Goal: Task Accomplishment & Management: Use online tool/utility

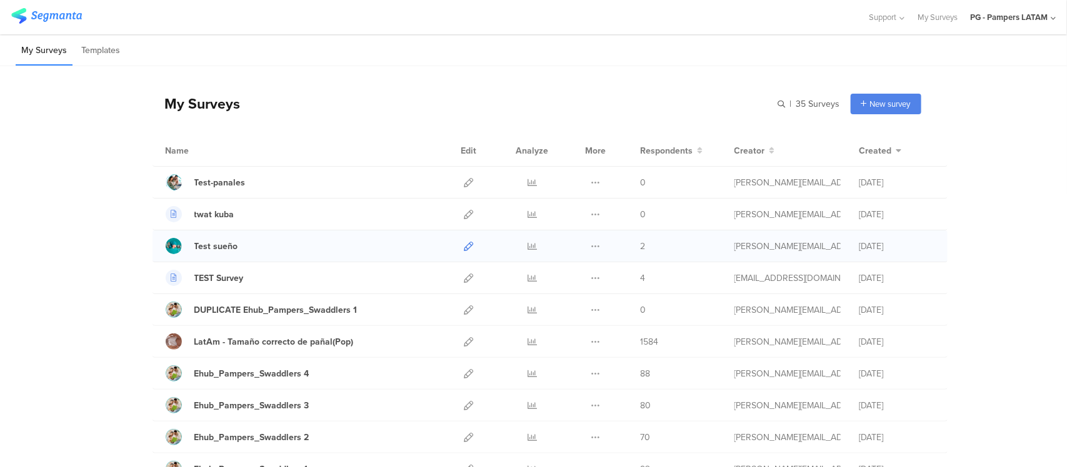
click at [464, 248] on icon at bounding box center [468, 246] width 9 height 9
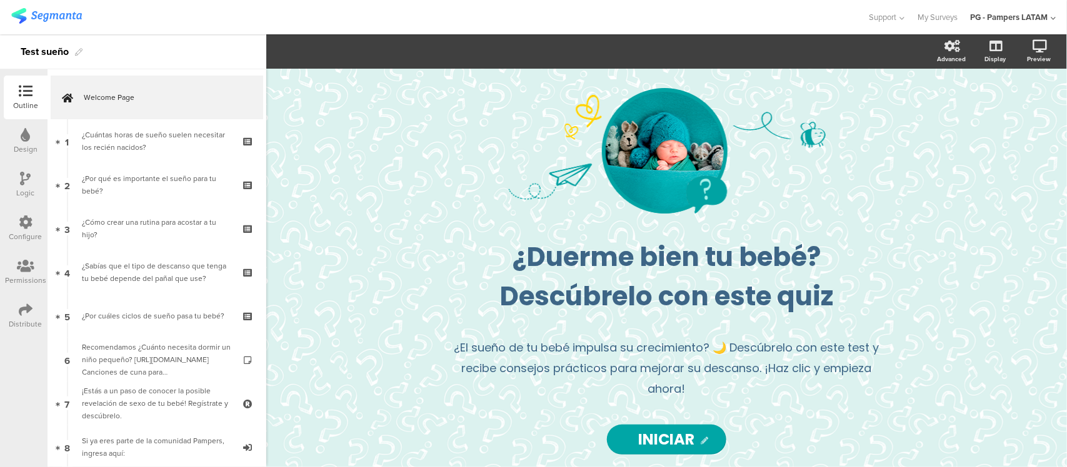
click at [30, 310] on icon at bounding box center [26, 310] width 14 height 14
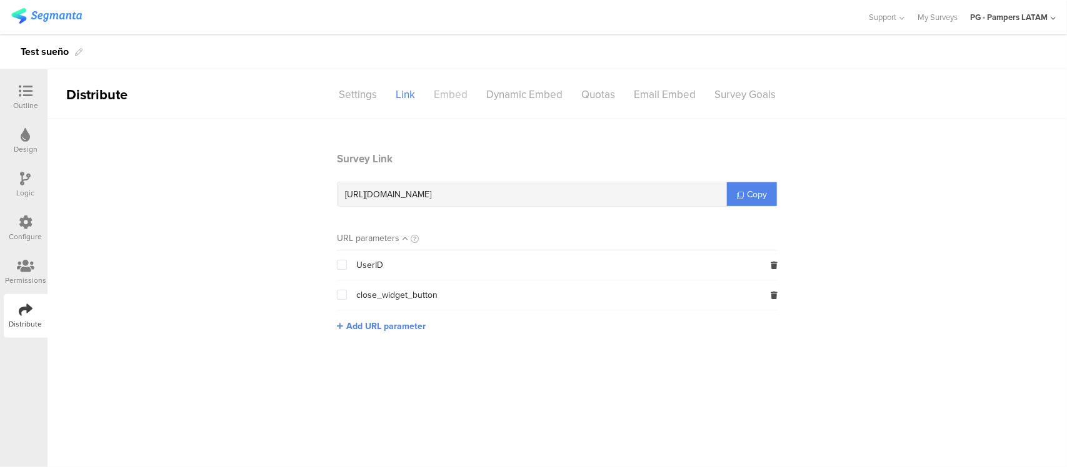
click at [452, 94] on div "Embed" at bounding box center [450, 95] width 52 height 22
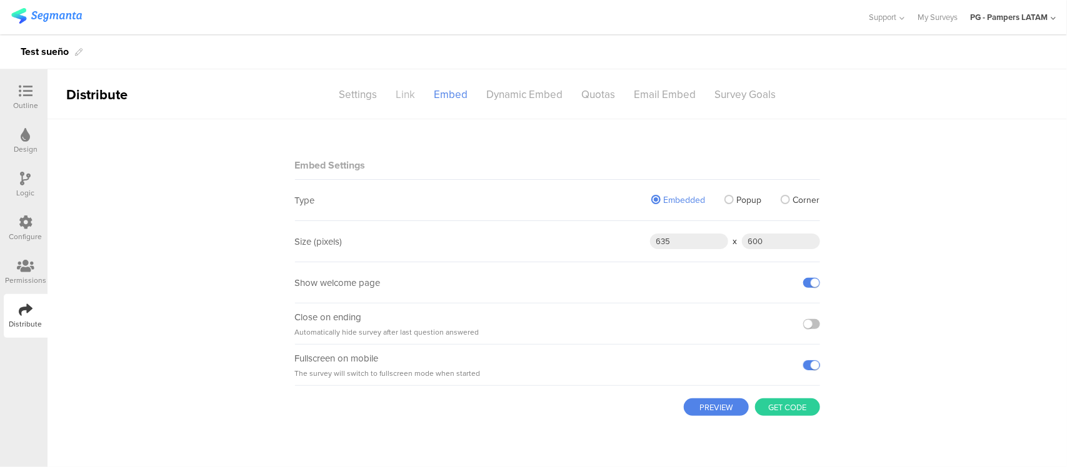
click at [407, 94] on div "Link" at bounding box center [405, 95] width 38 height 22
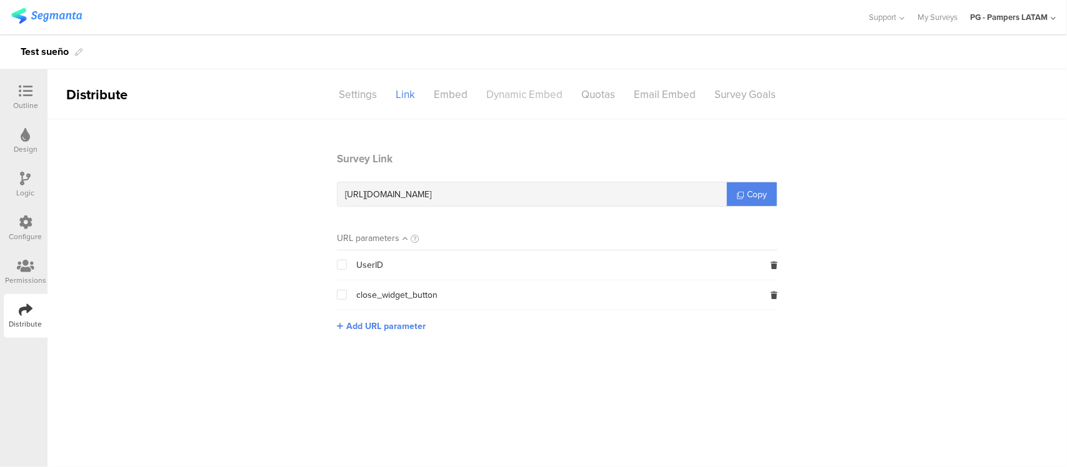
click at [500, 104] on div "Dynamic Embed" at bounding box center [524, 95] width 95 height 22
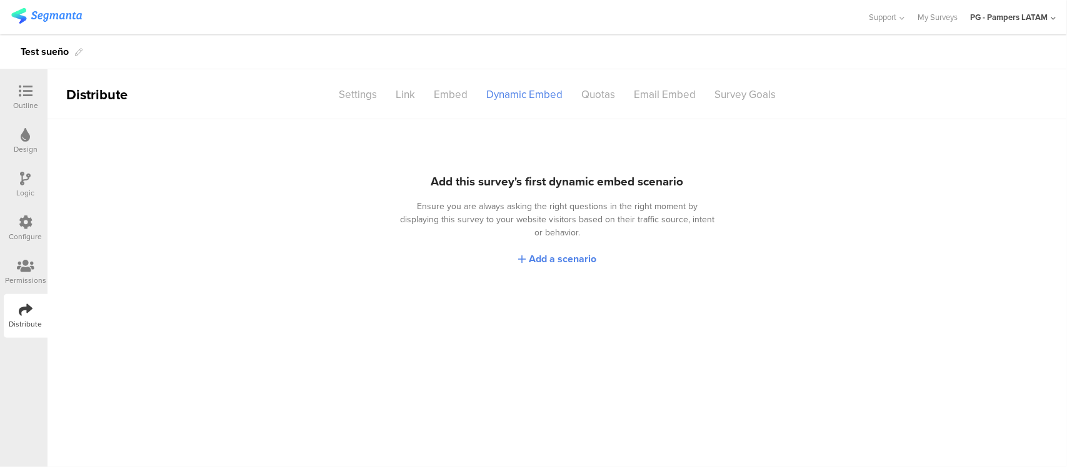
click at [469, 106] on sg-section-page-header "Distribute Settings Link Embed Dynamic Embed Quotas Email Embed Survey Goals" at bounding box center [556, 94] width 1019 height 50
click at [457, 95] on div "Embed" at bounding box center [450, 95] width 52 height 22
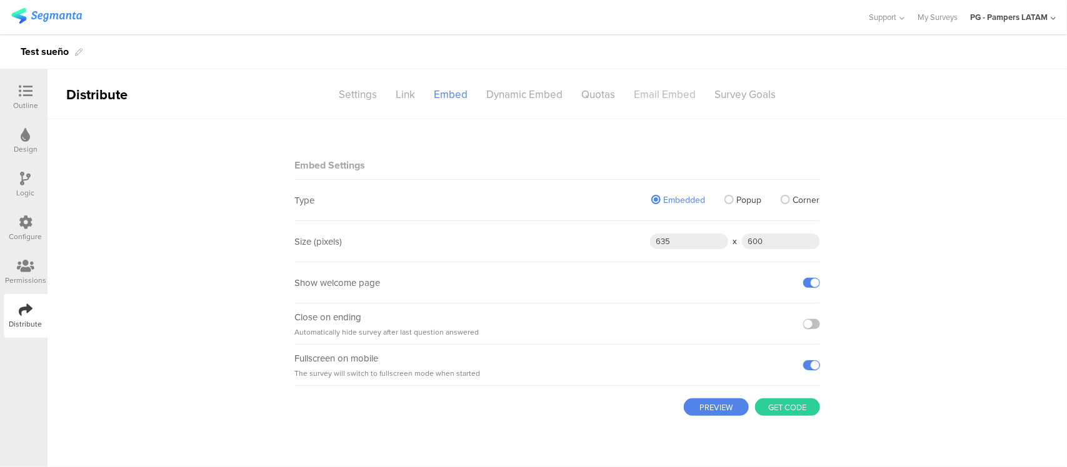
click at [682, 101] on div "Email Embed" at bounding box center [664, 95] width 81 height 22
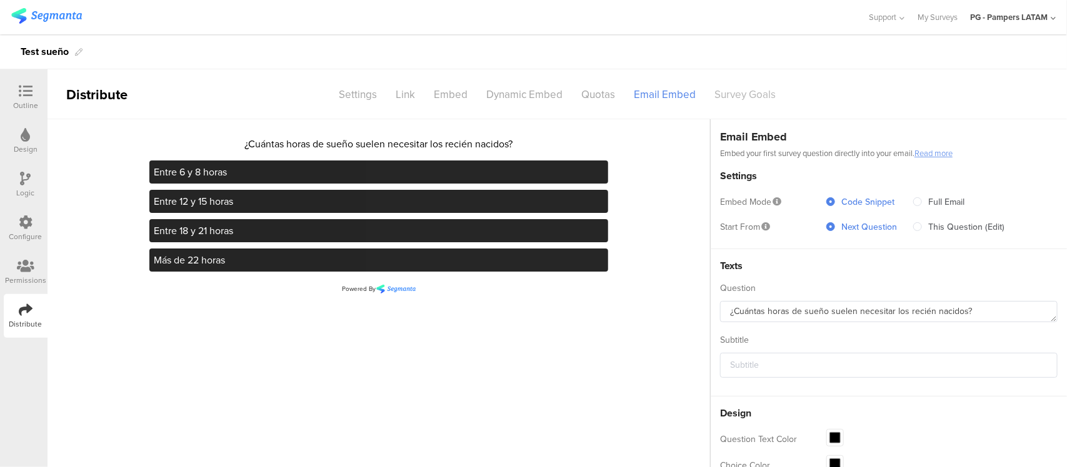
click at [746, 97] on div "Survey Goals" at bounding box center [745, 95] width 80 height 22
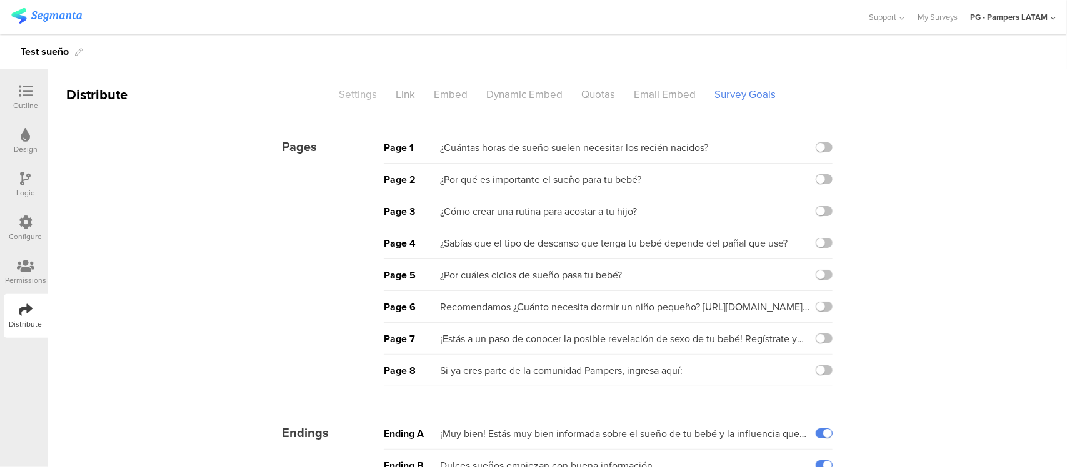
click at [372, 94] on div "Settings" at bounding box center [357, 95] width 57 height 22
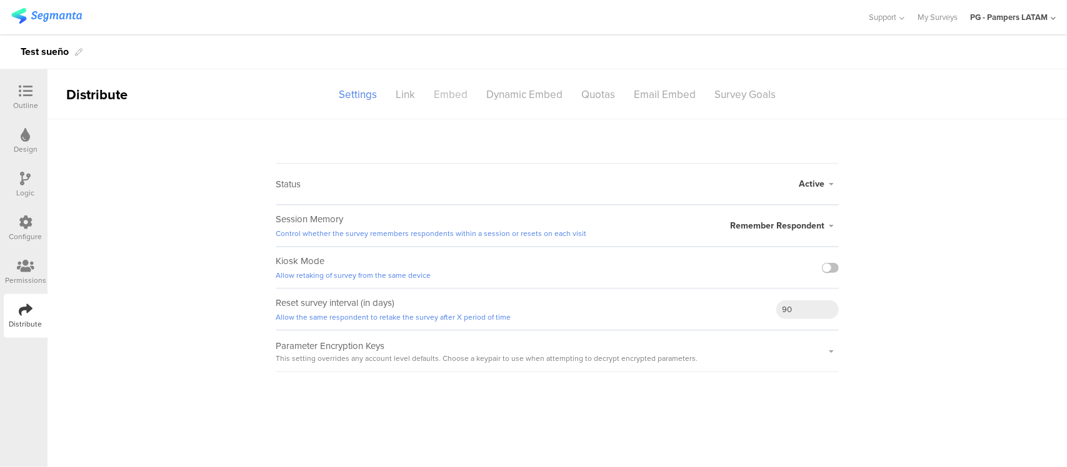
click at [444, 94] on div "Embed" at bounding box center [450, 95] width 52 height 22
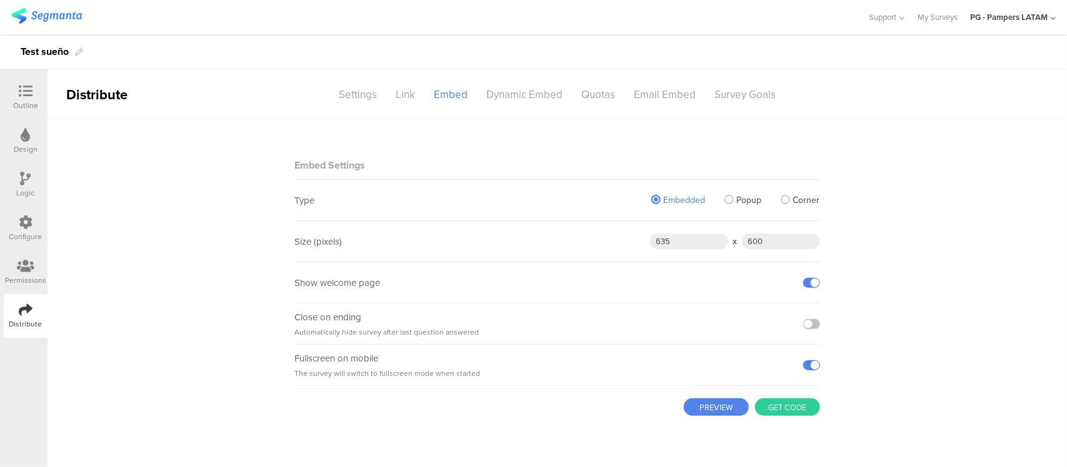
click at [771, 407] on button "Get code" at bounding box center [787, 407] width 65 height 17
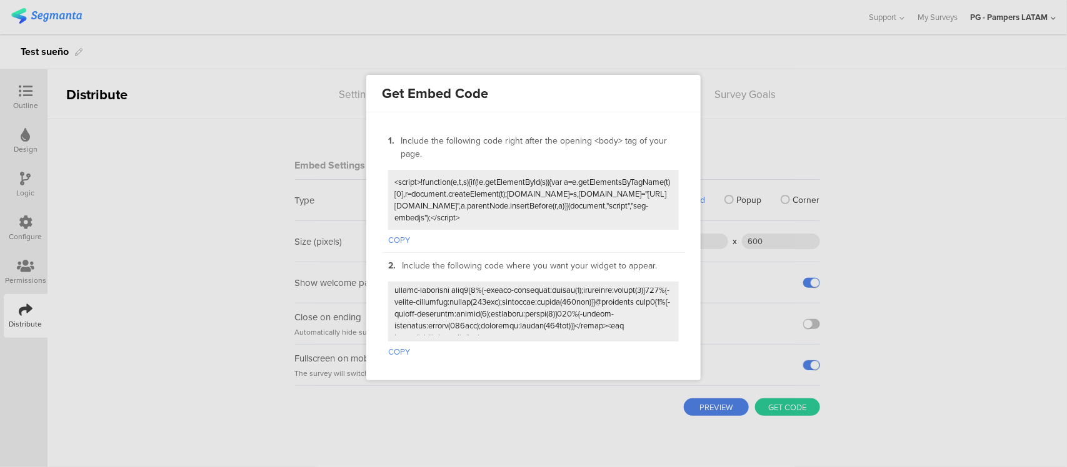
scroll to position [295, 0]
click at [429, 436] on div at bounding box center [533, 233] width 1067 height 467
